Goal: Find specific page/section: Find specific page/section

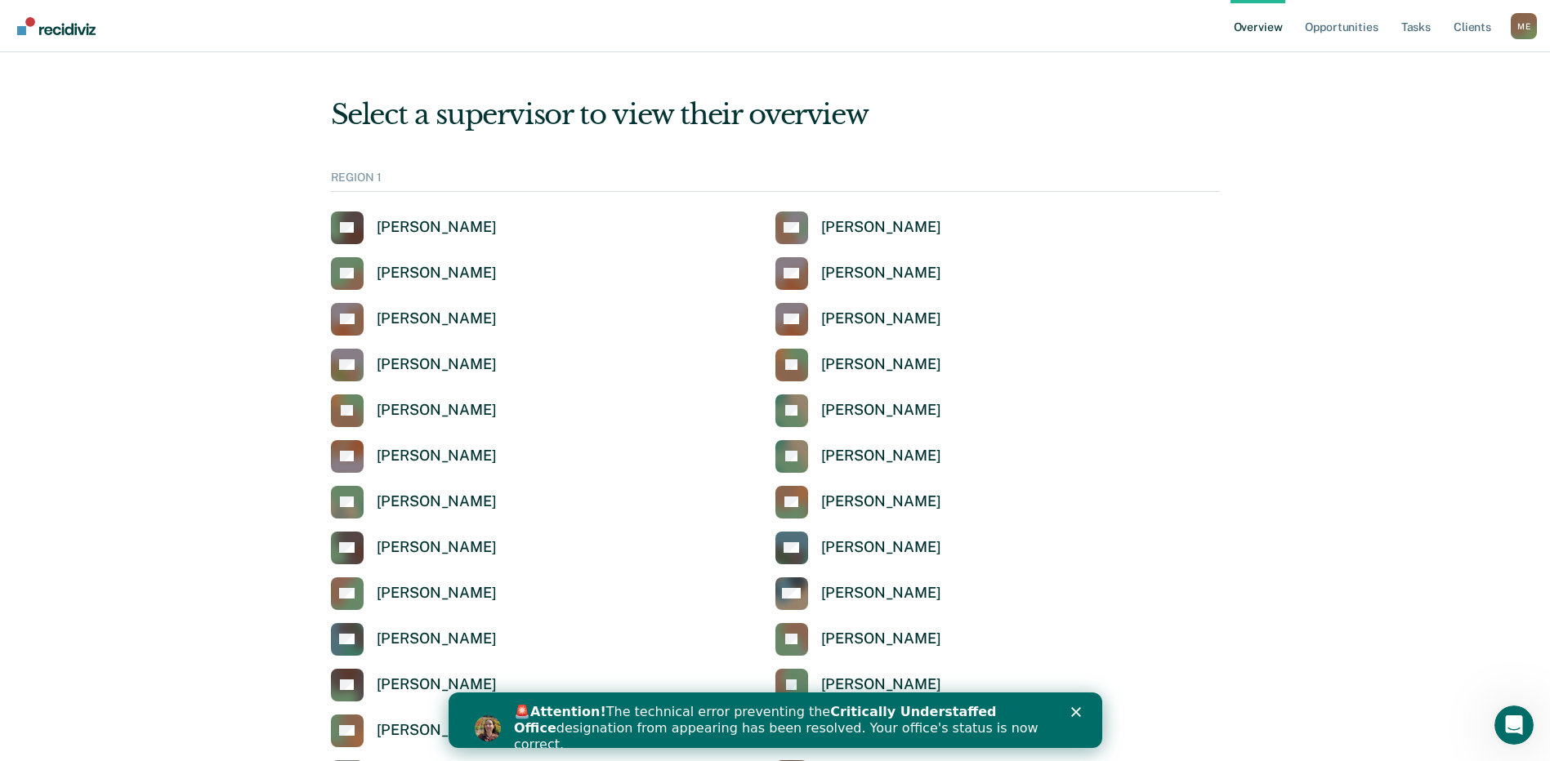
click at [1509, 27] on ul "Overview Opportunities Tasks Client s" at bounding box center [1370, 26] width 280 height 52
click at [1408, 35] on link "Tasks" at bounding box center [1416, 26] width 36 height 52
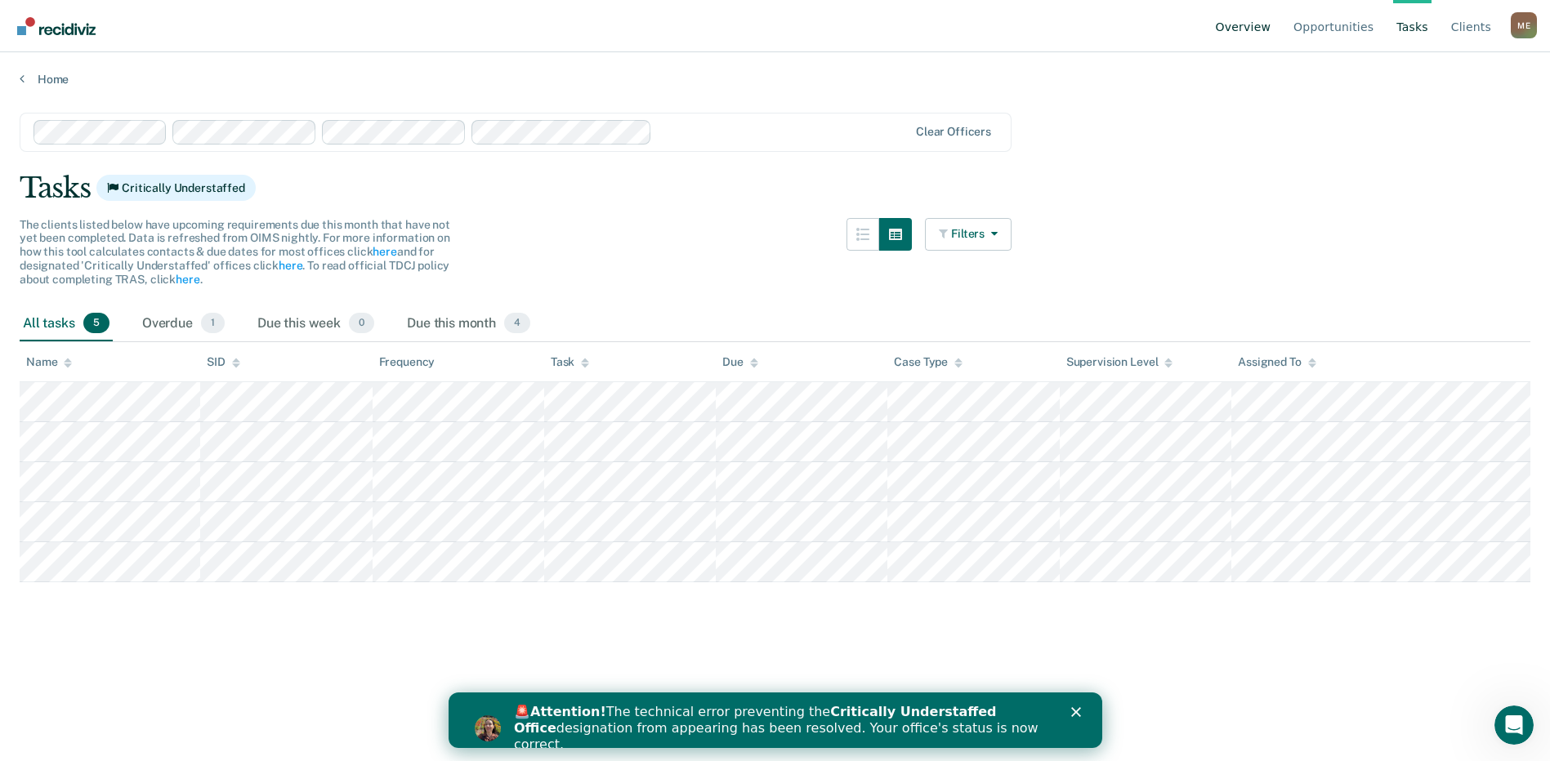
click at [1263, 28] on link "Overview" at bounding box center [1243, 26] width 62 height 52
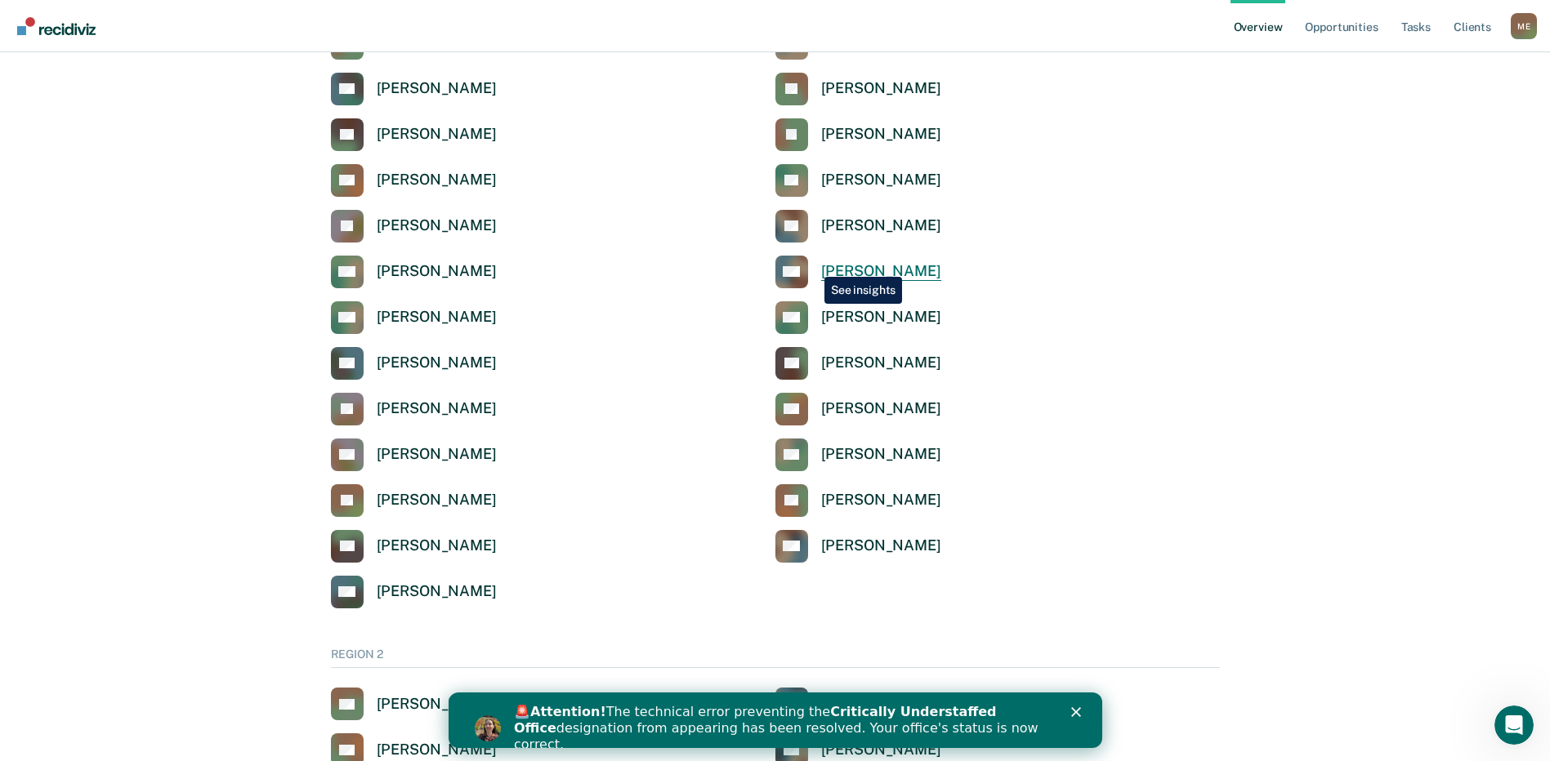
scroll to position [572, 0]
